Goal: Ask a question

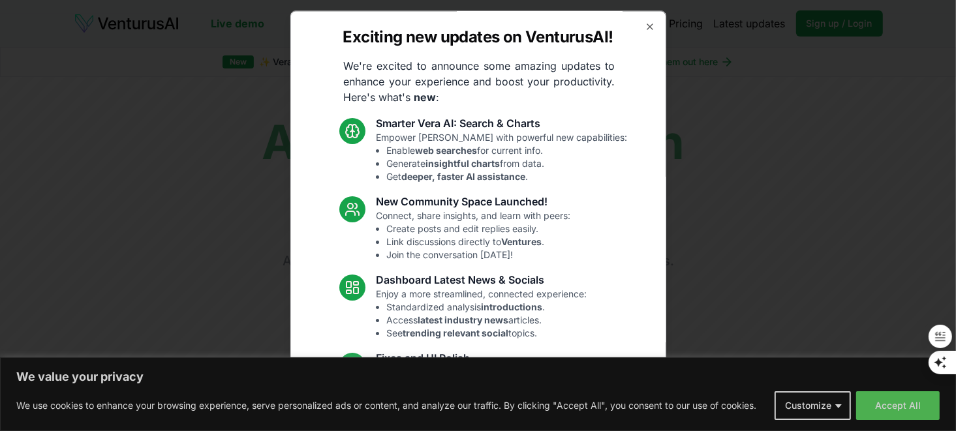
click at [639, 32] on div "Exciting new updates on VenturusAI! We're excited to announce some amazing upda…" at bounding box center [478, 215] width 376 height 410
click at [645, 29] on icon "button" at bounding box center [650, 27] width 10 height 10
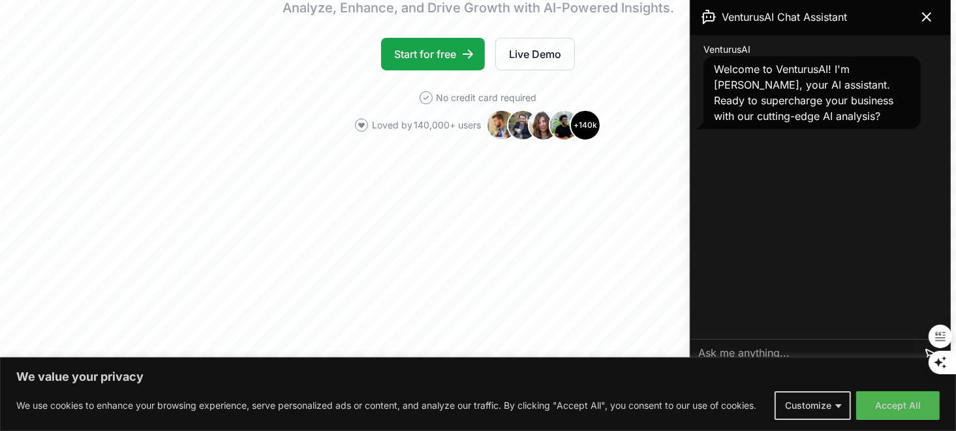
scroll to position [256, 0]
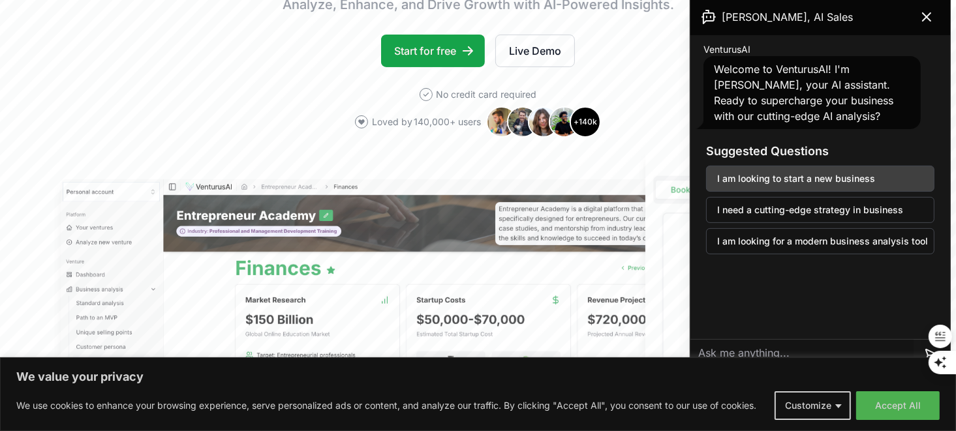
click at [760, 183] on button "I am looking to start a new business" at bounding box center [820, 179] width 228 height 26
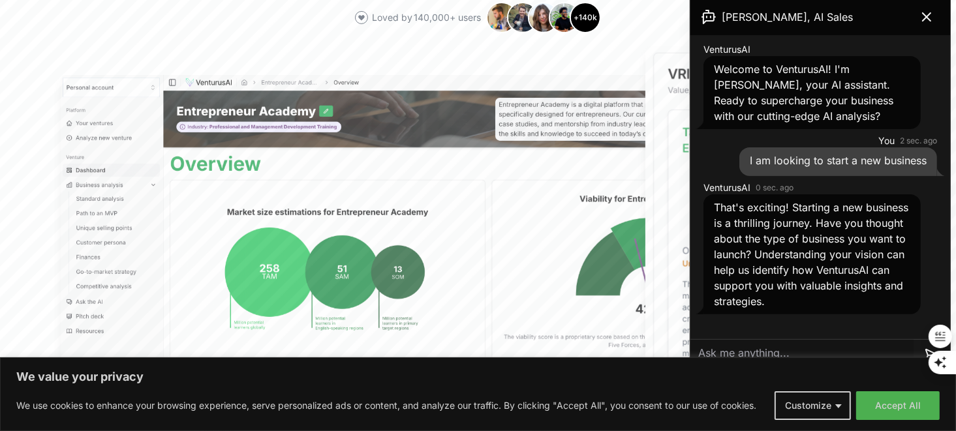
scroll to position [367, 0]
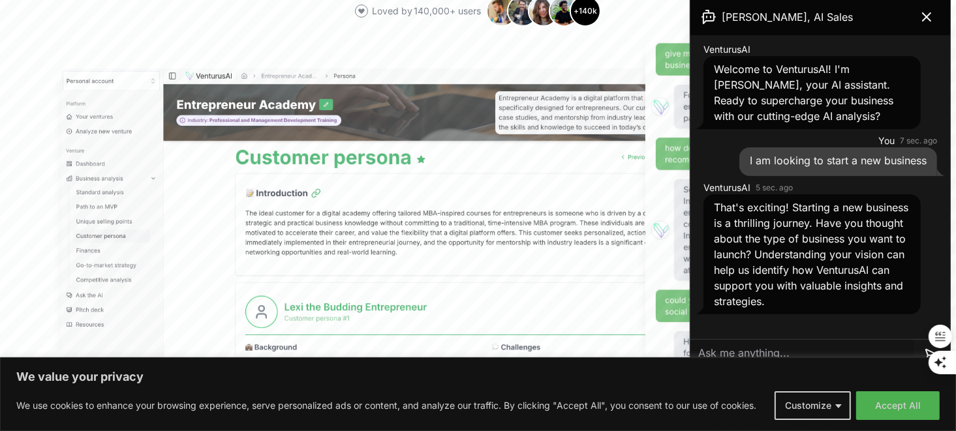
click at [762, 354] on textarea at bounding box center [801, 354] width 223 height 31
paste textarea "I am building On-Demand Commercial Drone Disinfection, which helps warehouses a…"
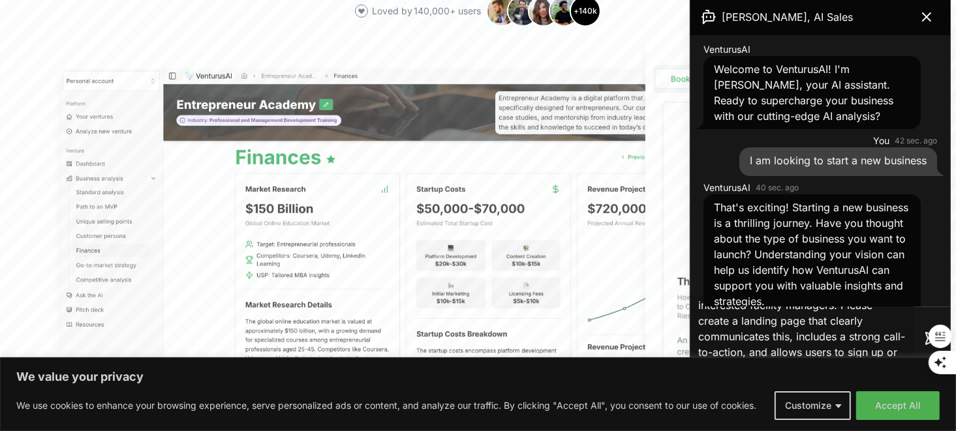
scroll to position [0, 0]
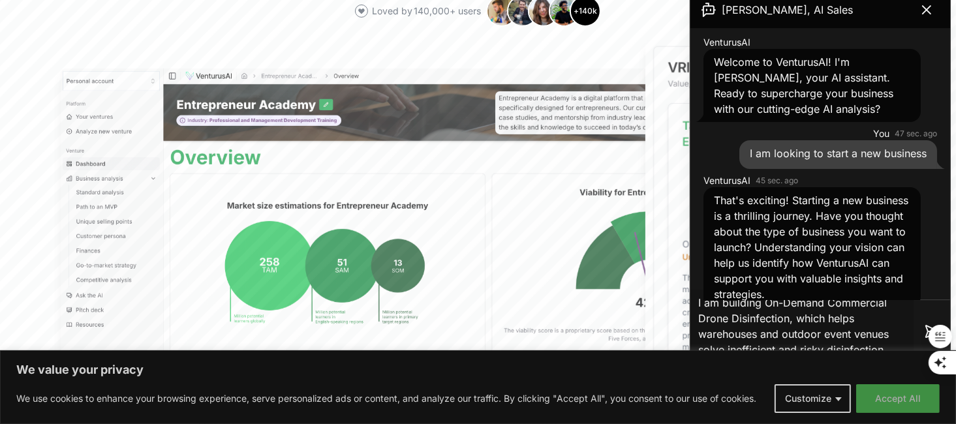
type textarea "I am building On-Demand Commercial Drone Disinfection, which helps warehouses a…"
click at [894, 408] on button "Accept All" at bounding box center [898, 398] width 84 height 29
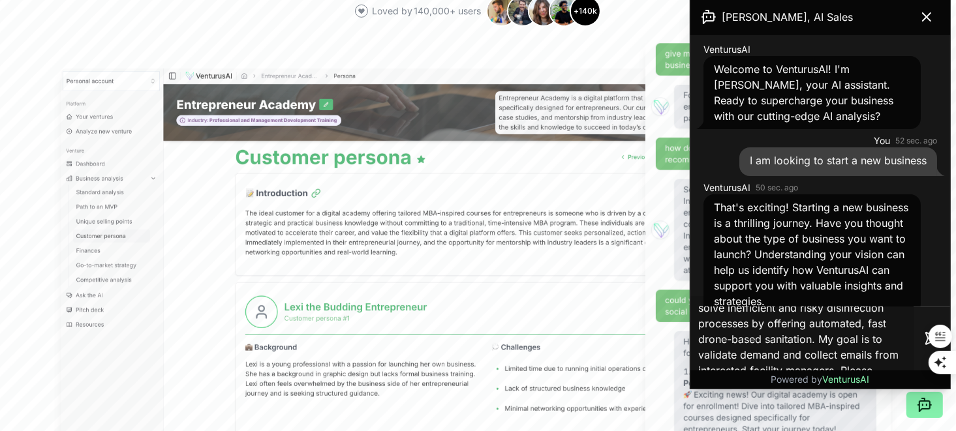
scroll to position [114, 0]
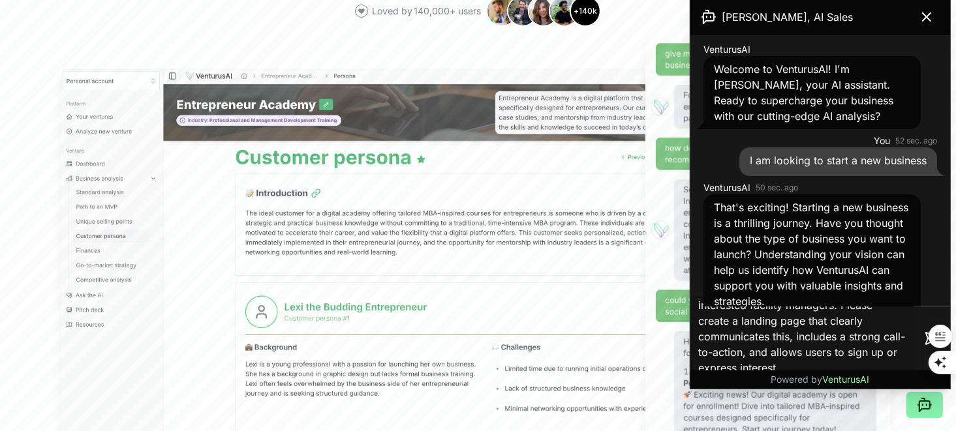
click at [831, 362] on textarea "I am building On-Demand Commercial Drone Disinfection, which helps warehouses a…" at bounding box center [801, 339] width 223 height 84
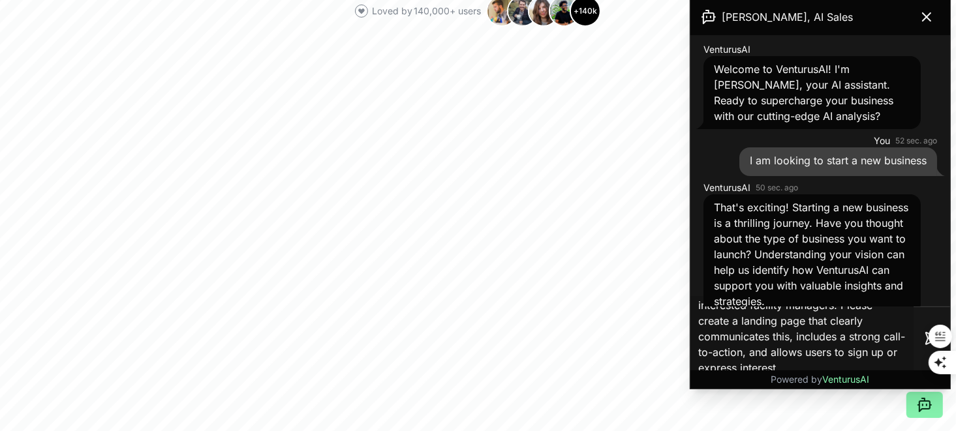
click at [831, 362] on textarea "I am building On-Demand Commercial Drone Disinfection, which helps warehouses a…" at bounding box center [801, 339] width 223 height 84
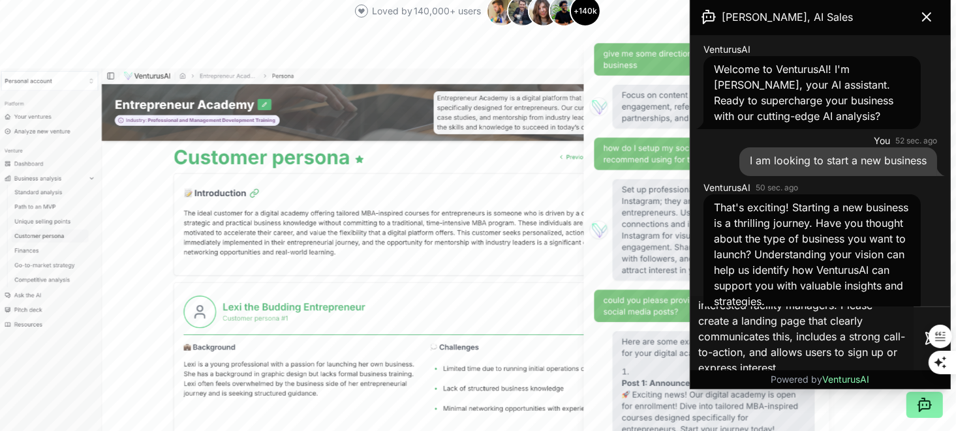
click at [831, 362] on textarea "I am building On-Demand Commercial Drone Disinfection, which helps warehouses a…" at bounding box center [801, 339] width 223 height 84
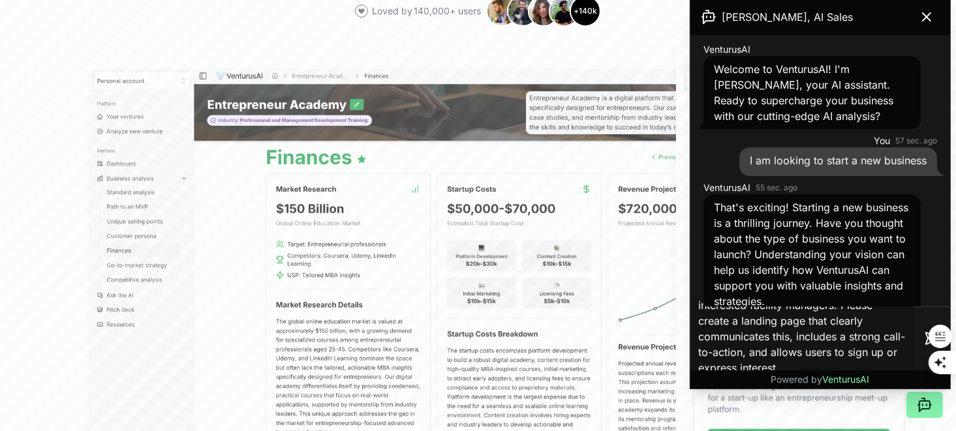
click at [831, 362] on textarea "I am building On-Demand Commercial Drone Disinfection, which helps warehouses a…" at bounding box center [801, 339] width 223 height 84
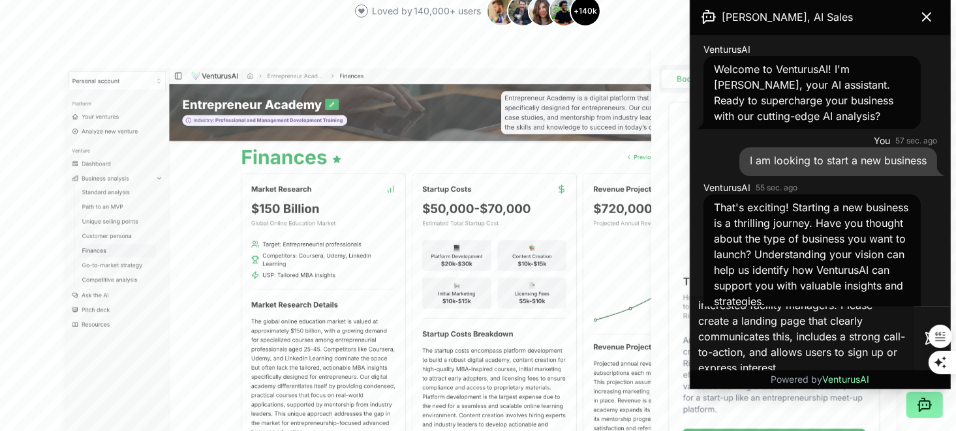
click at [831, 362] on textarea "I am building On-Demand Commercial Drone Disinfection, which helps warehouses a…" at bounding box center [801, 339] width 223 height 84
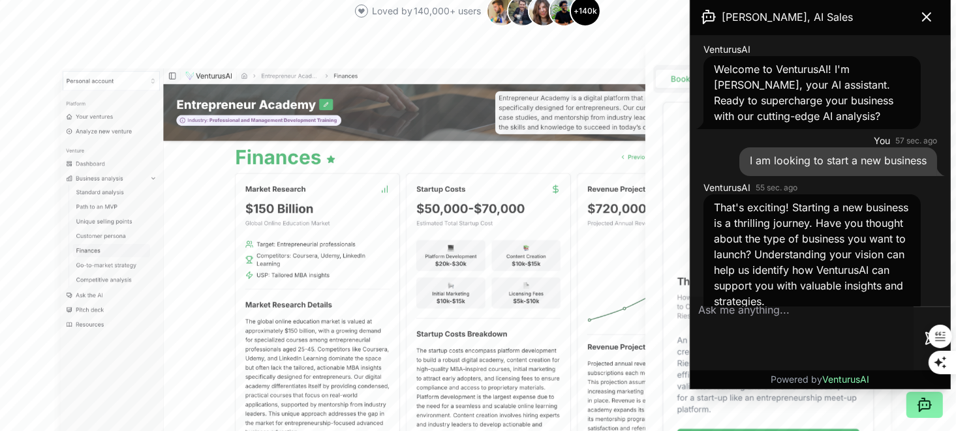
scroll to position [0, 0]
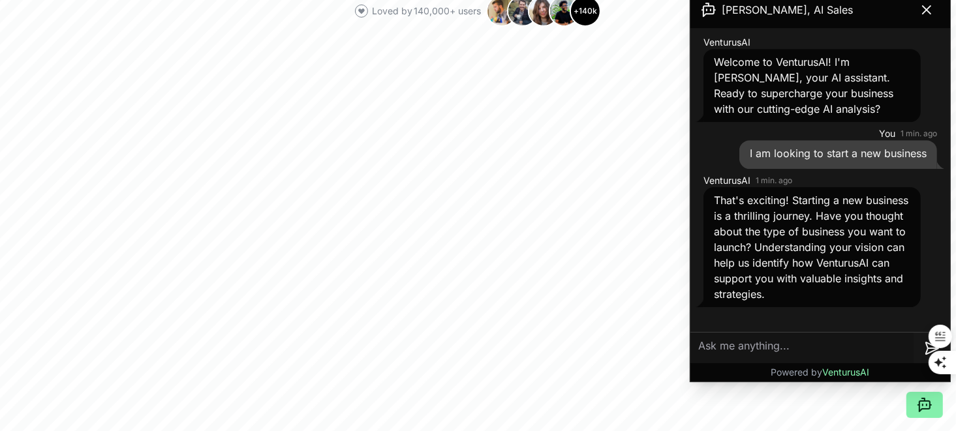
paste textarea "I need help coming up withproffitable business idea I can start that is unique …"
type textarea "I need help coming up withproffitable business idea I can start that is unique …"
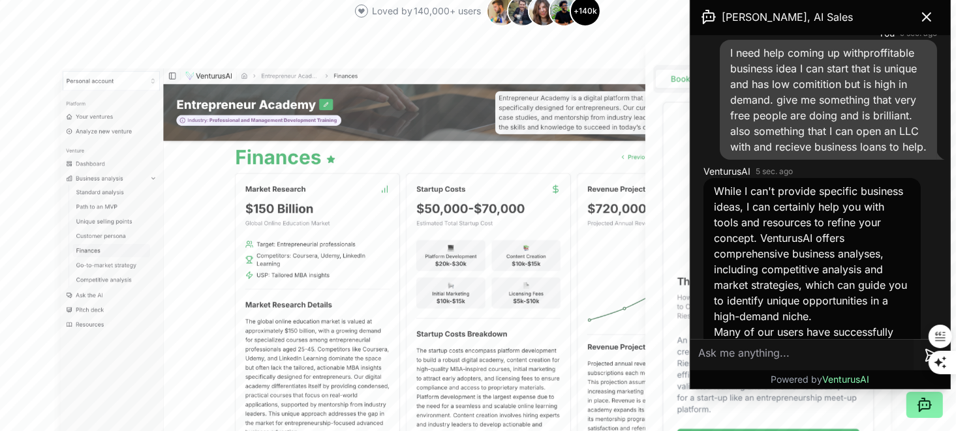
scroll to position [277, 0]
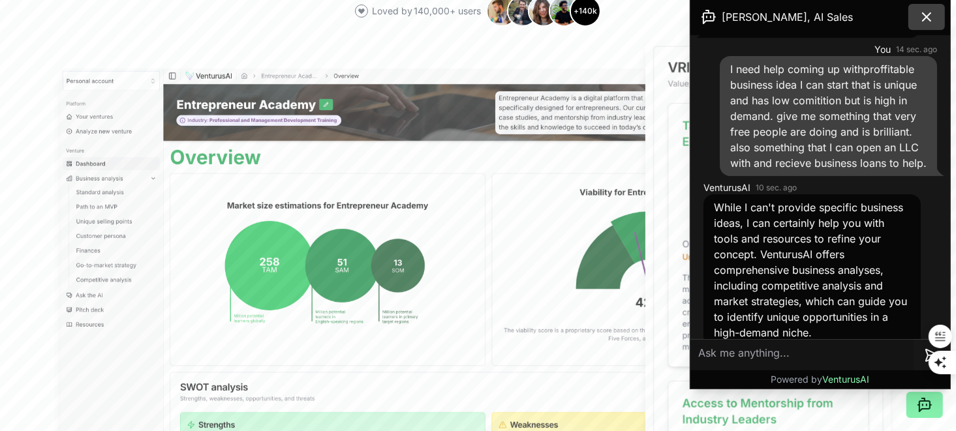
click at [929, 23] on icon at bounding box center [927, 17] width 16 height 16
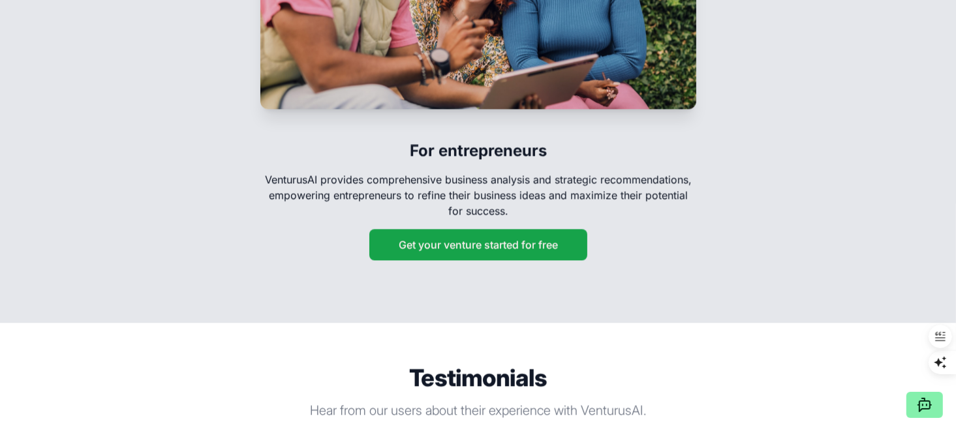
scroll to position [2282, 0]
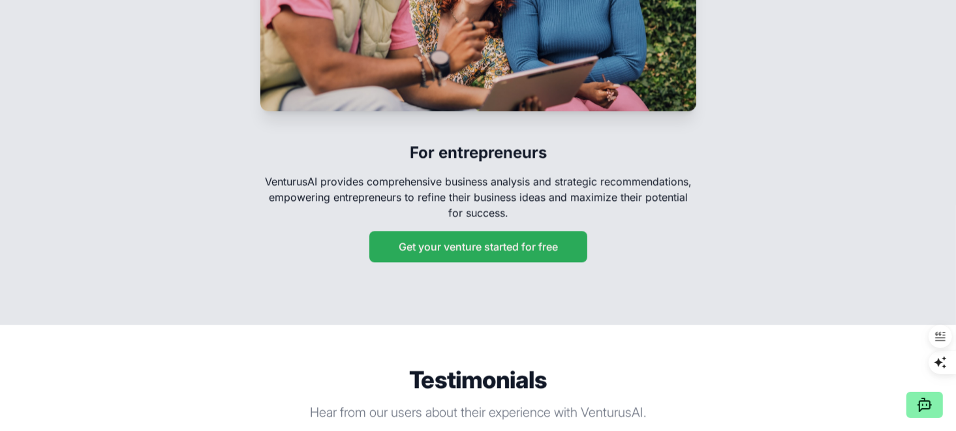
click at [422, 231] on button "Get your venture started for free" at bounding box center [478, 246] width 218 height 31
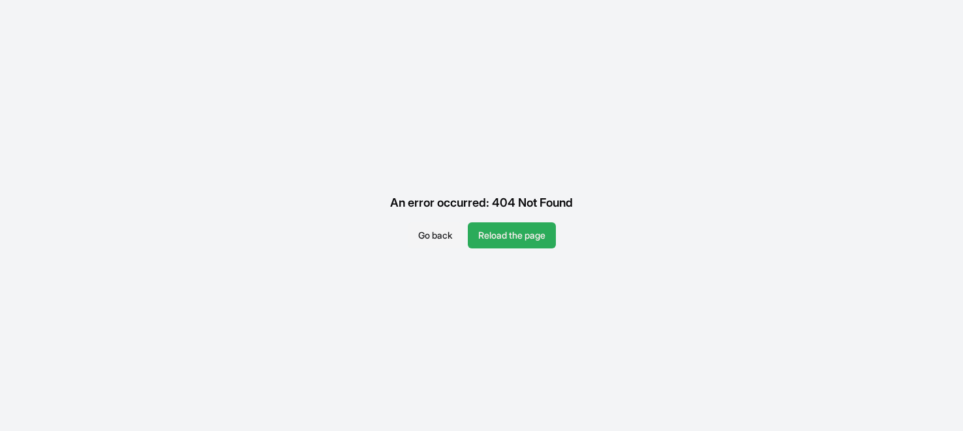
click at [520, 234] on button "Reload the page" at bounding box center [512, 236] width 88 height 26
click at [425, 226] on button "Go back" at bounding box center [435, 236] width 55 height 26
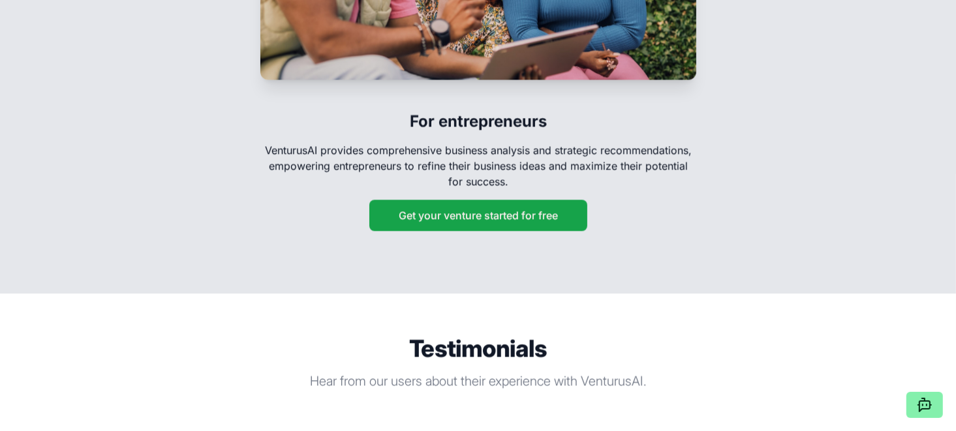
scroll to position [2313, 0]
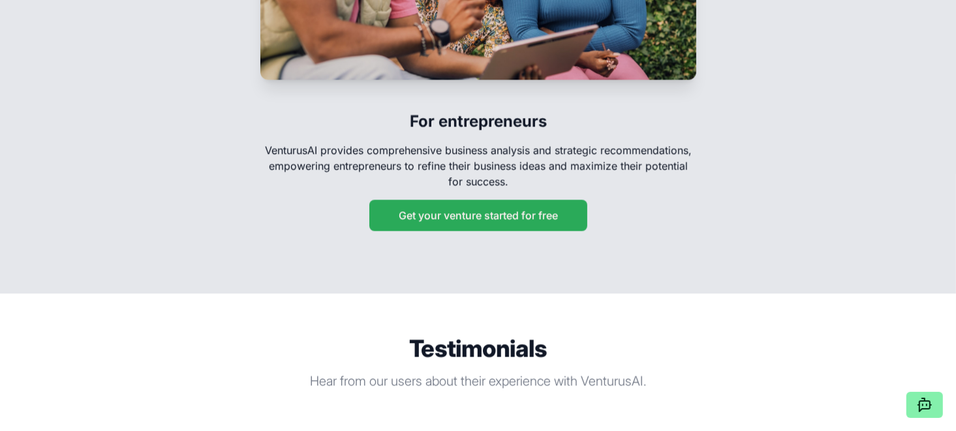
click at [478, 207] on button "Get your venture started for free" at bounding box center [478, 215] width 218 height 31
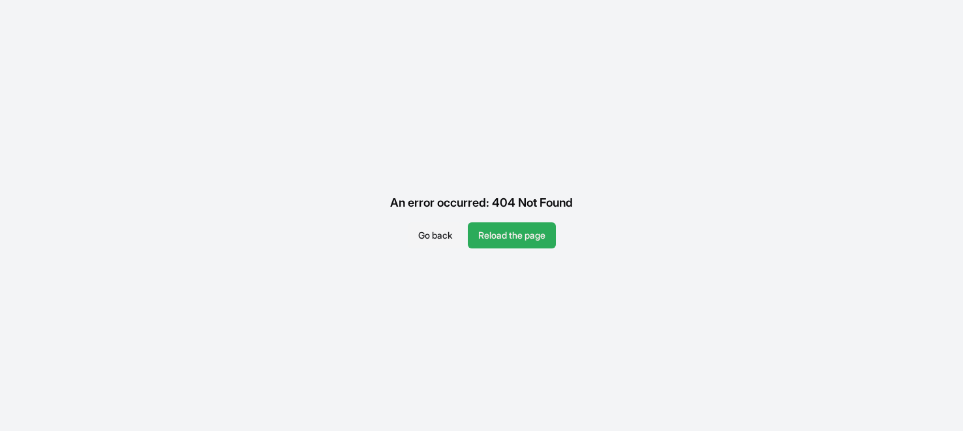
click at [510, 238] on button "Reload the page" at bounding box center [512, 236] width 88 height 26
